Goal: Information Seeking & Learning: Learn about a topic

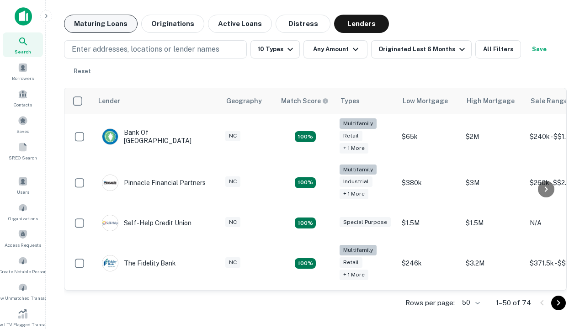
click at [100, 24] on button "Maturing Loans" at bounding box center [101, 24] width 74 height 18
